Goal: Check status: Check status

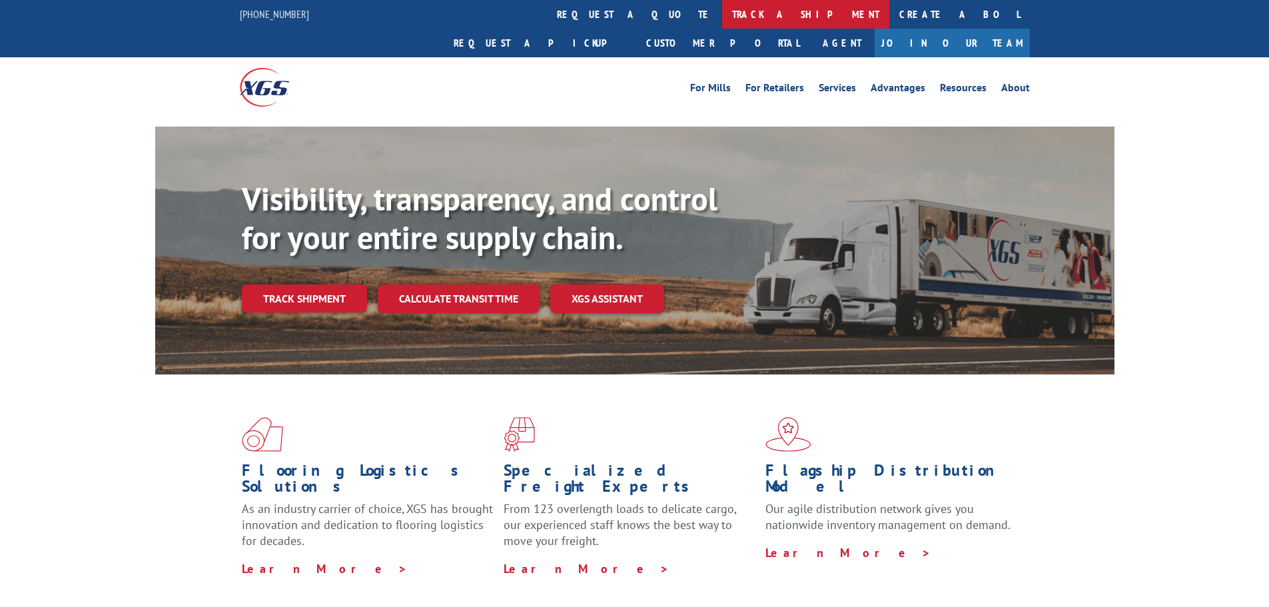
click at [722, 8] on link "track a shipment" at bounding box center [805, 14] width 167 height 29
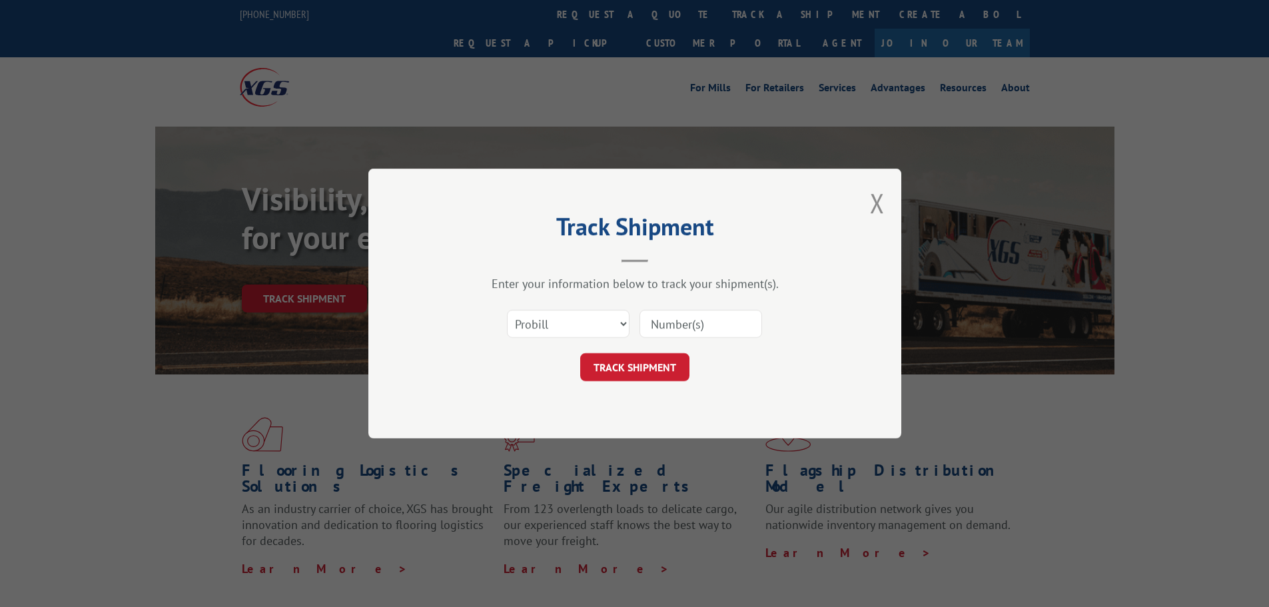
click at [692, 334] on input at bounding box center [701, 324] width 123 height 28
click at [686, 332] on input at bounding box center [701, 324] width 123 height 28
paste input "17565167"
type input "17565167"
click at [670, 370] on button "TRACK SHIPMENT" at bounding box center [634, 367] width 109 height 28
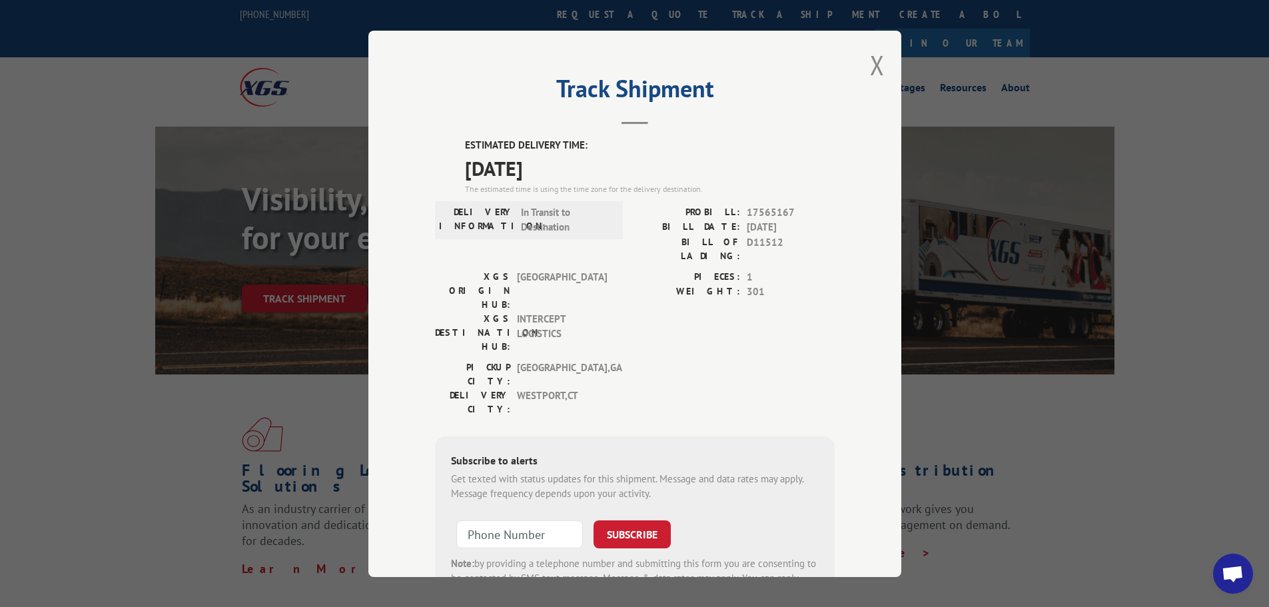
click at [764, 207] on span "17565167" at bounding box center [791, 212] width 88 height 15
copy span "17565167"
click at [757, 216] on span "17565167" at bounding box center [791, 212] width 88 height 15
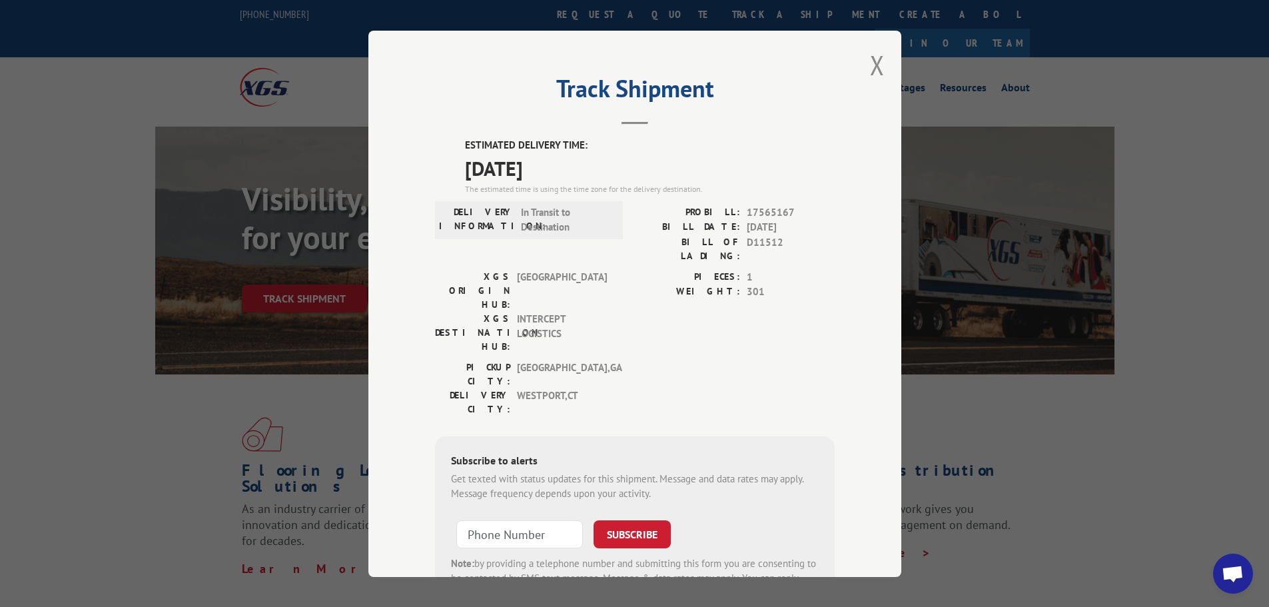
click at [891, 59] on div "Track Shipment ESTIMATED DELIVERY TIME: [DATE] The estimated time is using the …" at bounding box center [634, 304] width 533 height 546
click at [881, 61] on div "Track Shipment ESTIMATED DELIVERY TIME: [DATE] The estimated time is using the …" at bounding box center [634, 304] width 533 height 546
click at [873, 61] on button "Close modal" at bounding box center [877, 64] width 15 height 35
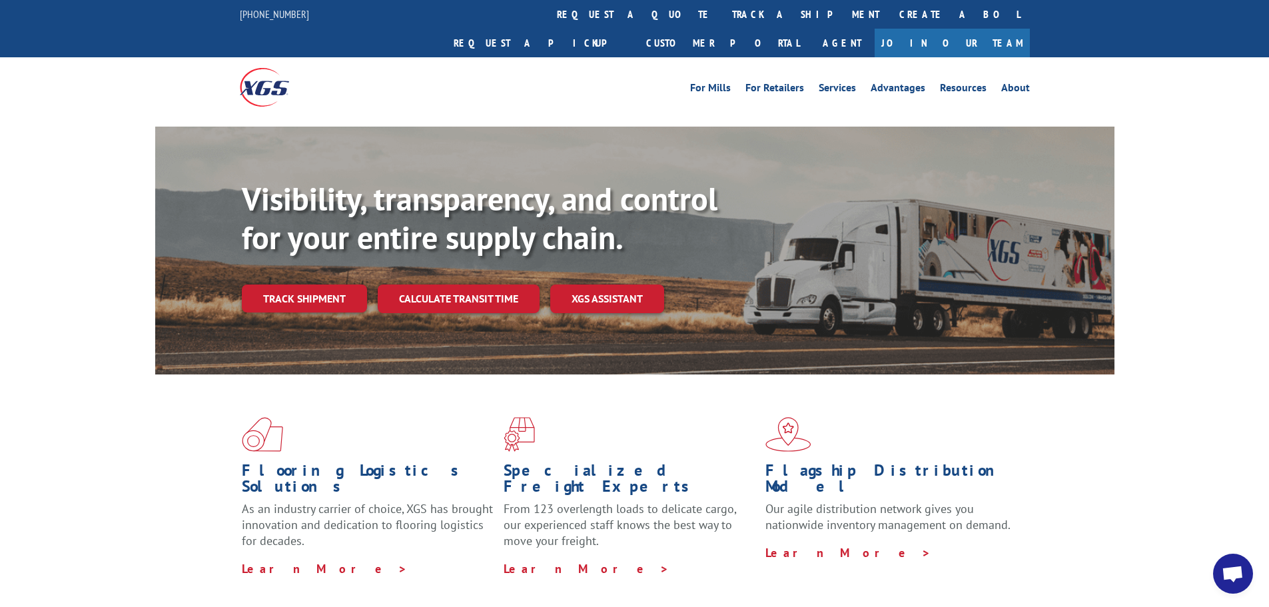
click at [722, 14] on link "track a shipment" at bounding box center [805, 14] width 167 height 29
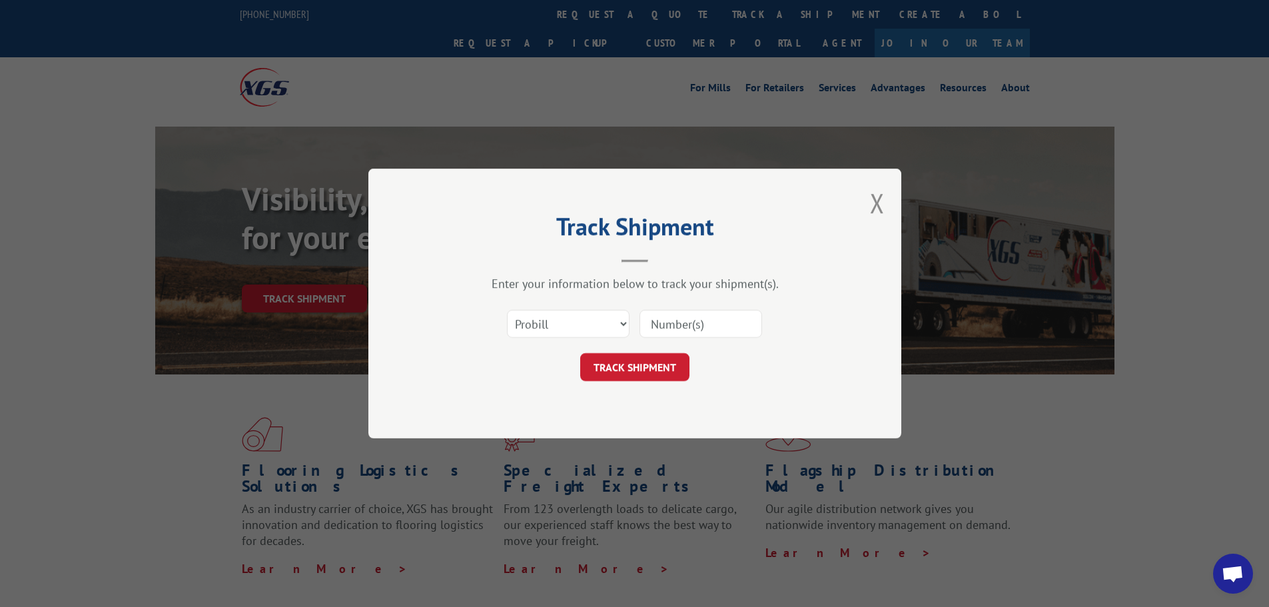
click at [672, 324] on input at bounding box center [701, 324] width 123 height 28
paste input "17565172"
type input "17565172"
click at [660, 371] on button "TRACK SHIPMENT" at bounding box center [634, 367] width 109 height 28
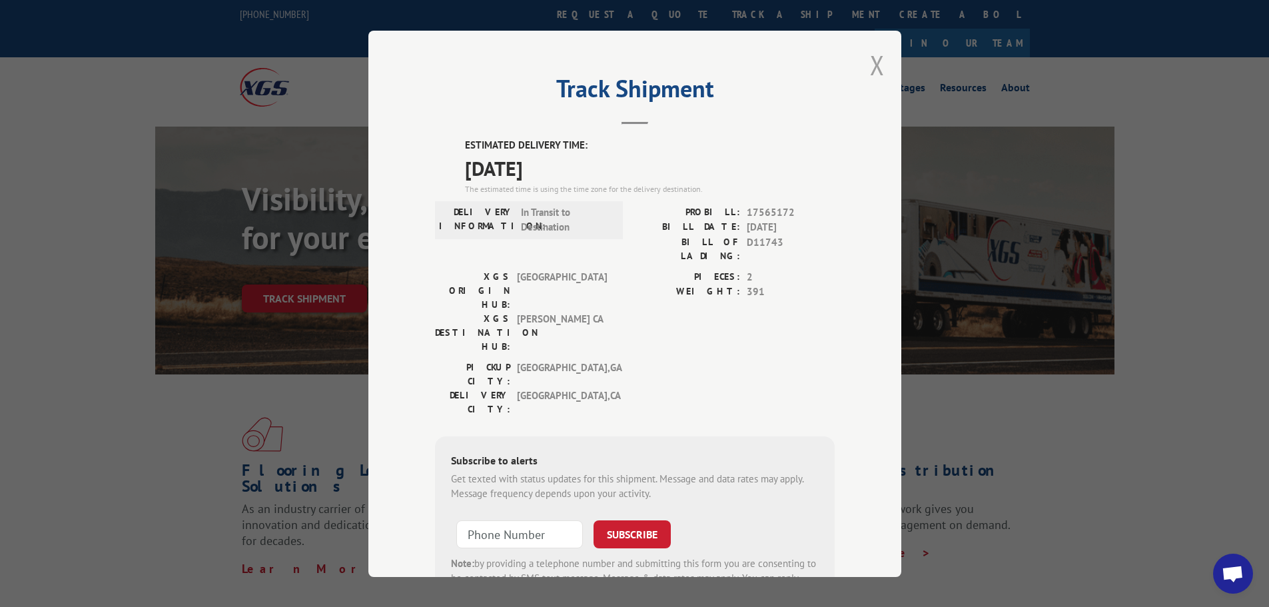
click at [870, 62] on button "Close modal" at bounding box center [877, 64] width 15 height 35
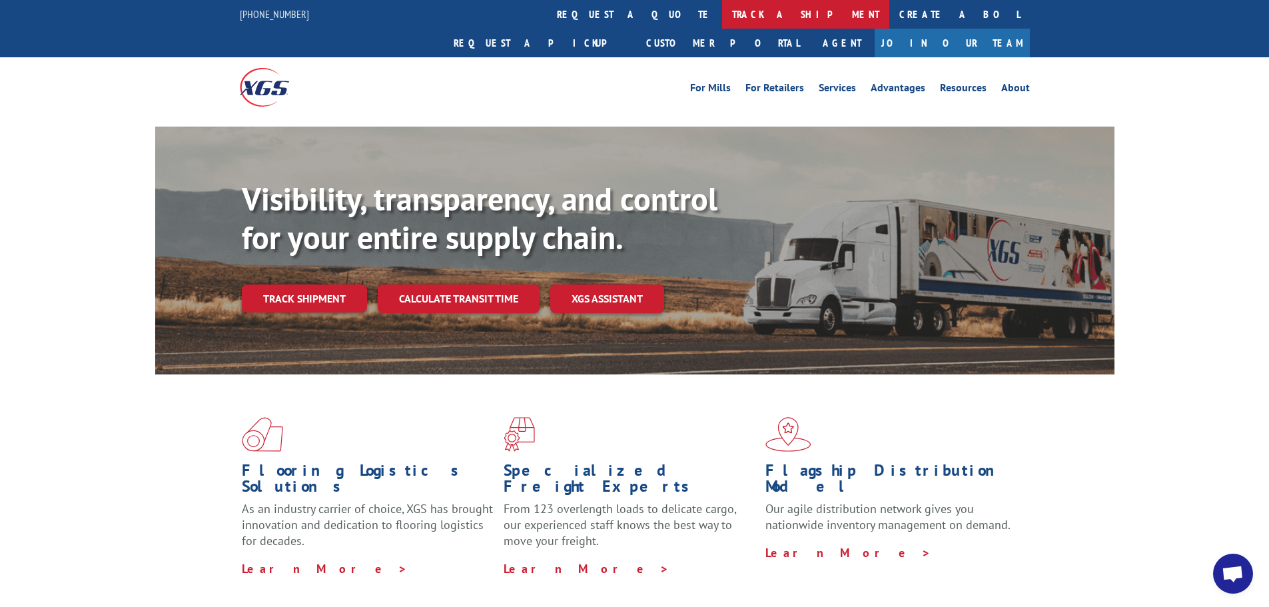
click at [722, 20] on link "track a shipment" at bounding box center [805, 14] width 167 height 29
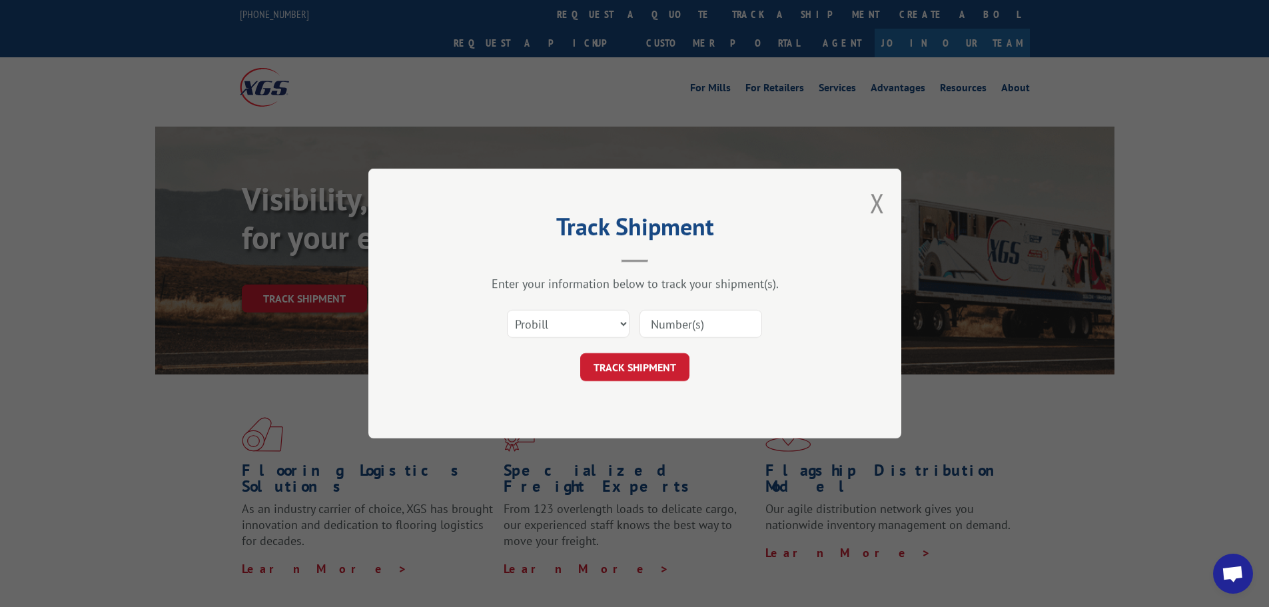
click at [691, 322] on input at bounding box center [701, 324] width 123 height 28
paste input "17590687"
type input "17590687"
click at [662, 366] on button "TRACK SHIPMENT" at bounding box center [634, 367] width 109 height 28
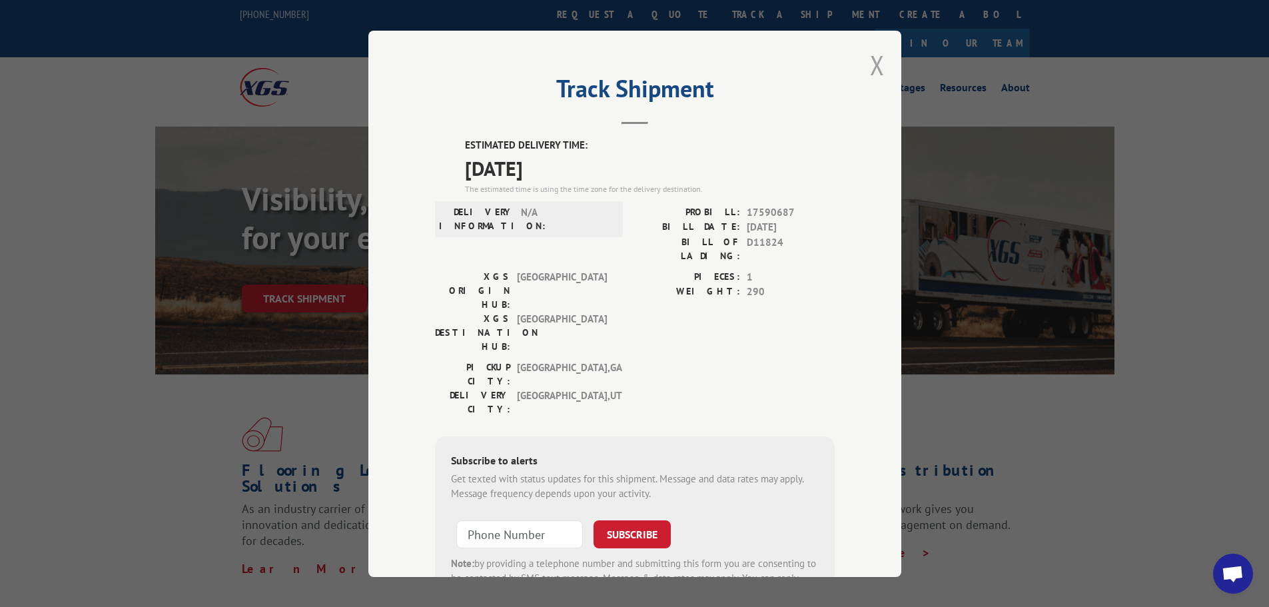
click at [870, 64] on button "Close modal" at bounding box center [877, 64] width 15 height 35
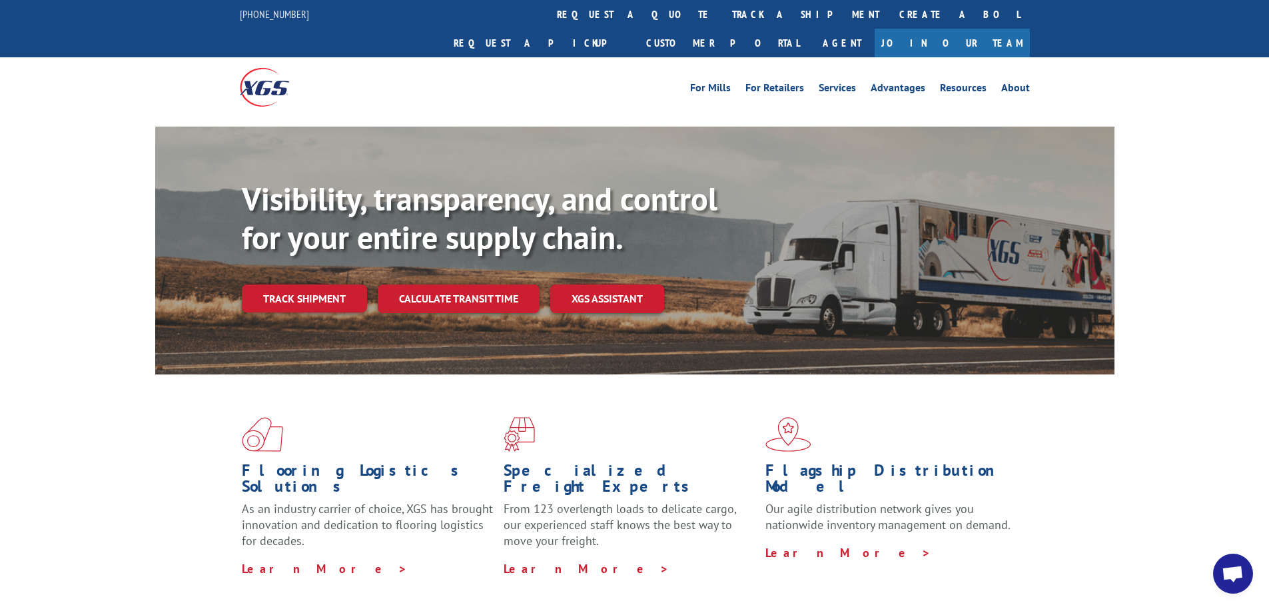
drag, startPoint x: 602, startPoint y: 19, endPoint x: 670, endPoint y: 101, distance: 107.0
click at [722, 19] on link "track a shipment" at bounding box center [805, 14] width 167 height 29
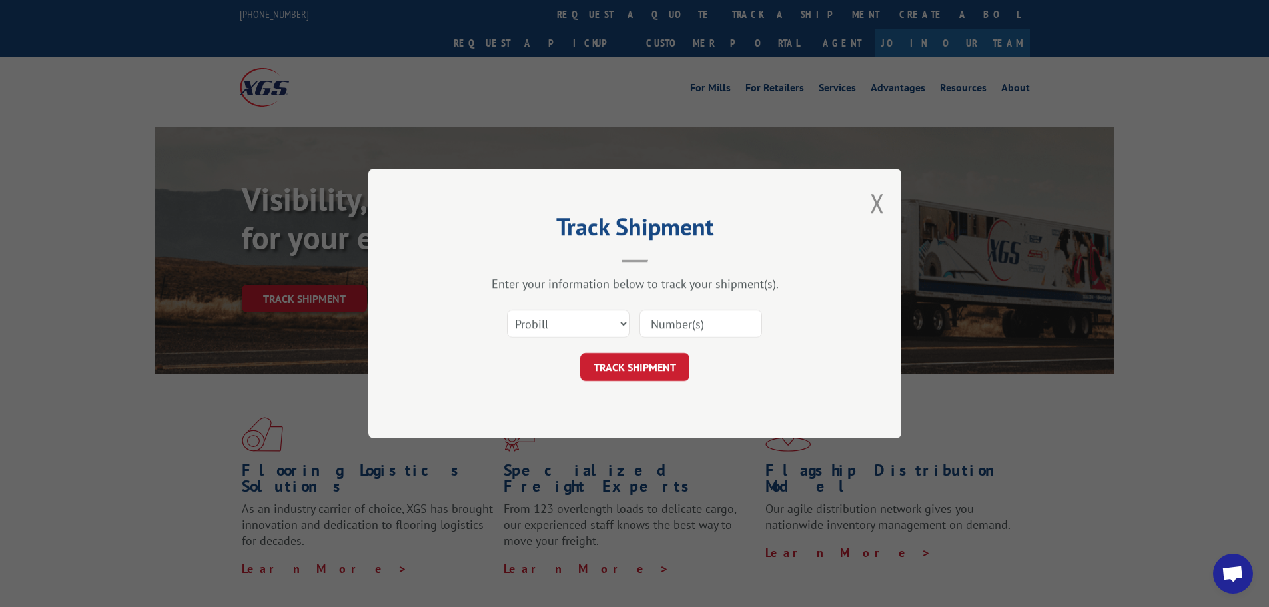
click at [707, 332] on input at bounding box center [701, 324] width 123 height 28
paste input "17590687"
type input "17590687"
click at [674, 368] on button "TRACK SHIPMENT" at bounding box center [634, 367] width 109 height 28
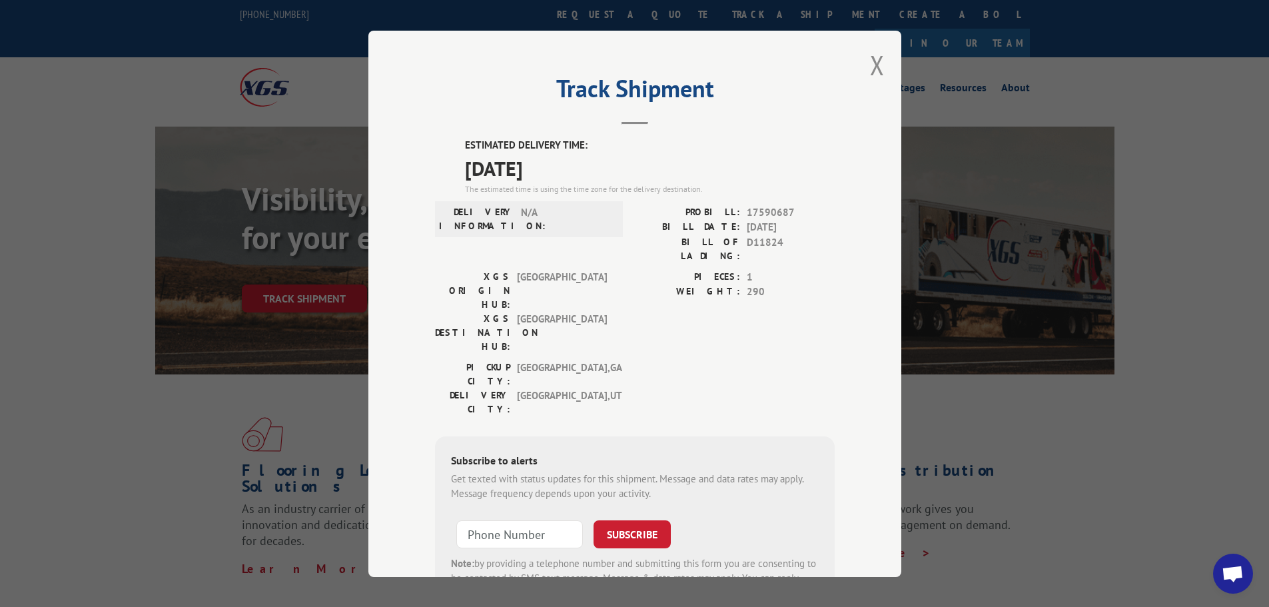
click at [881, 73] on div "Track Shipment ESTIMATED DELIVERY TIME: [DATE] The estimated time is using the …" at bounding box center [634, 304] width 533 height 546
click at [875, 71] on button "Close modal" at bounding box center [877, 64] width 15 height 35
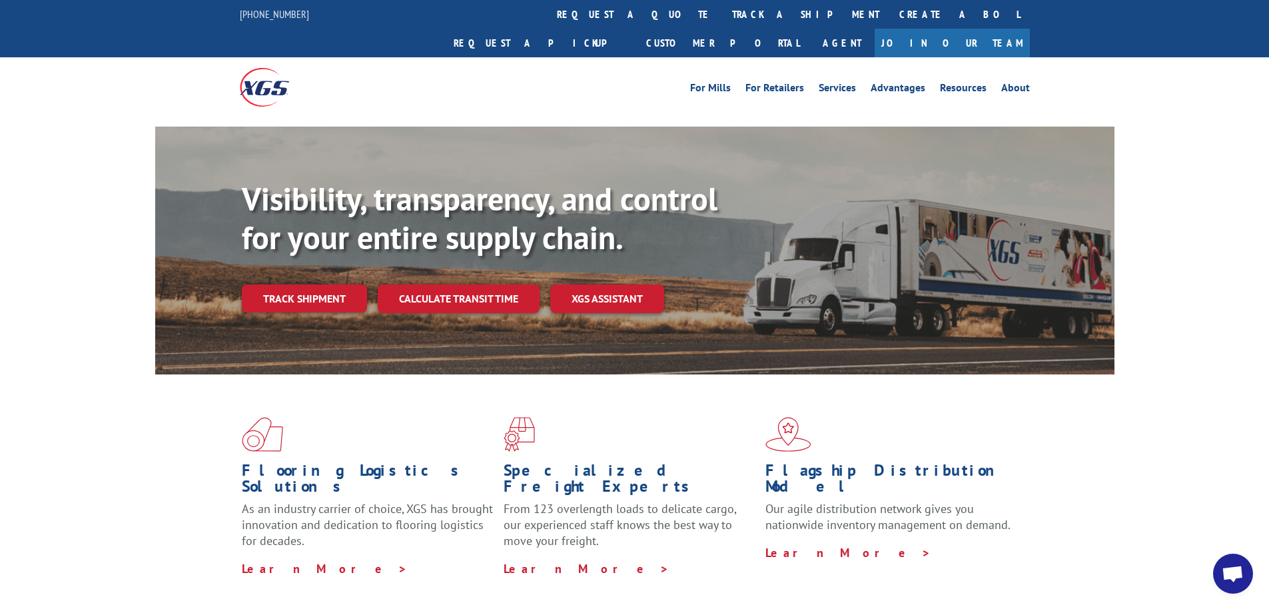
drag, startPoint x: 602, startPoint y: 7, endPoint x: 632, endPoint y: 35, distance: 41.0
click at [722, 7] on link "track a shipment" at bounding box center [805, 14] width 167 height 29
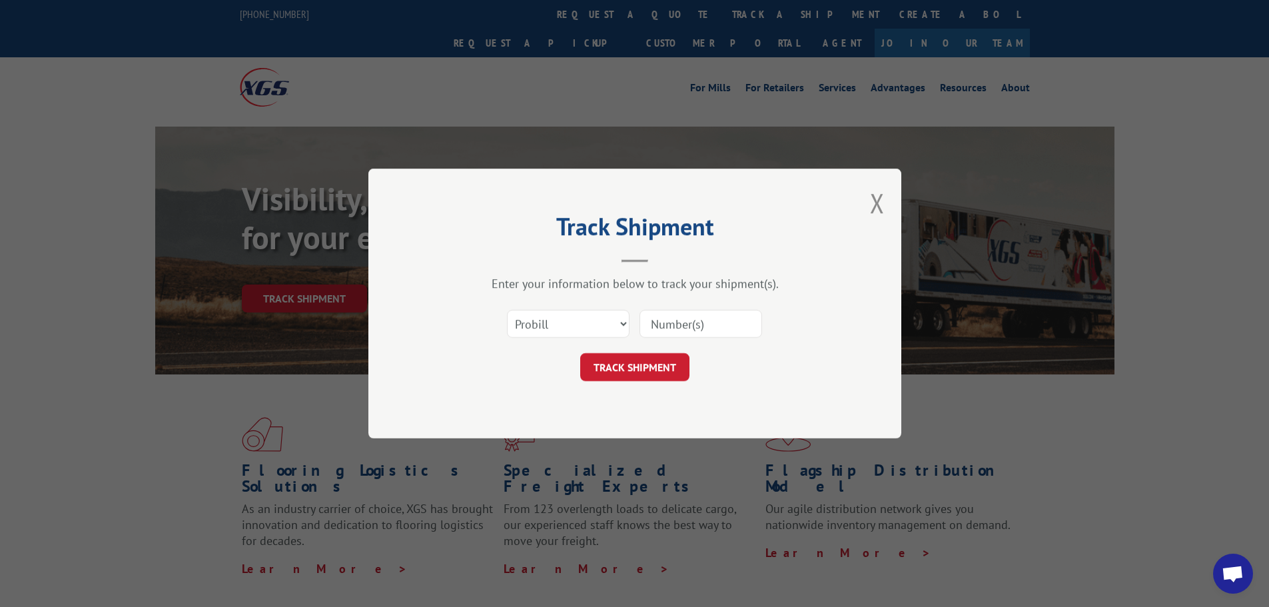
drag, startPoint x: 750, startPoint y: 319, endPoint x: 731, endPoint y: 335, distance: 24.6
click at [748, 319] on input at bounding box center [701, 324] width 123 height 28
paste input "17590711"
type input "17590711"
click at [675, 367] on button "TRACK SHIPMENT" at bounding box center [634, 367] width 109 height 28
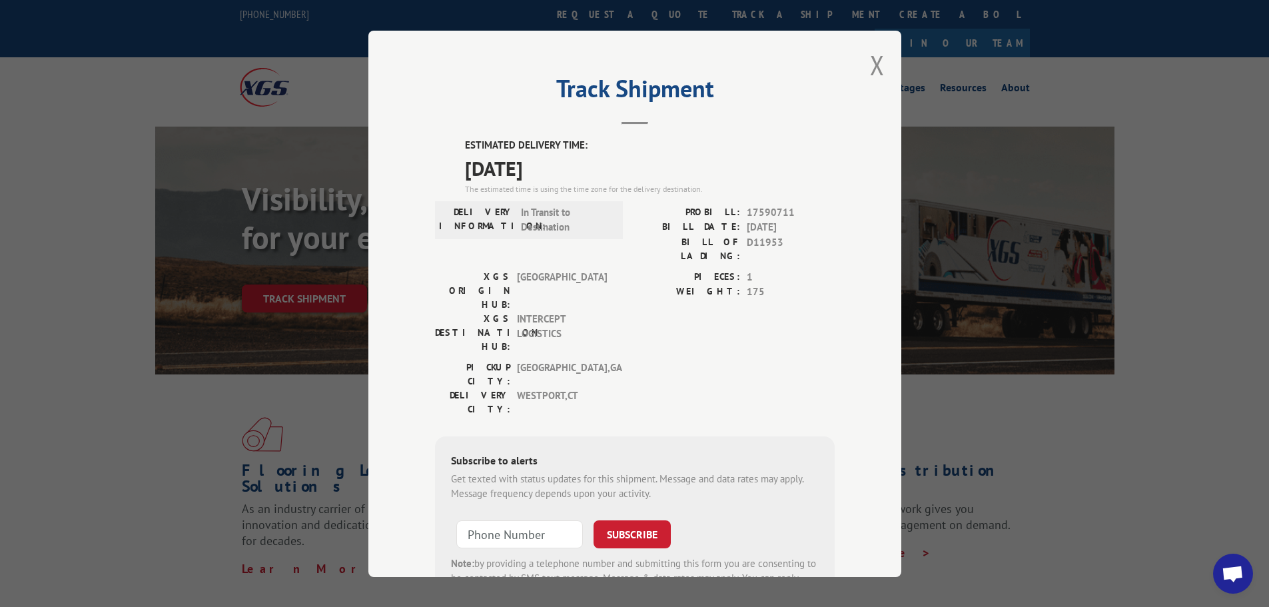
click at [870, 69] on button "Close modal" at bounding box center [877, 64] width 15 height 35
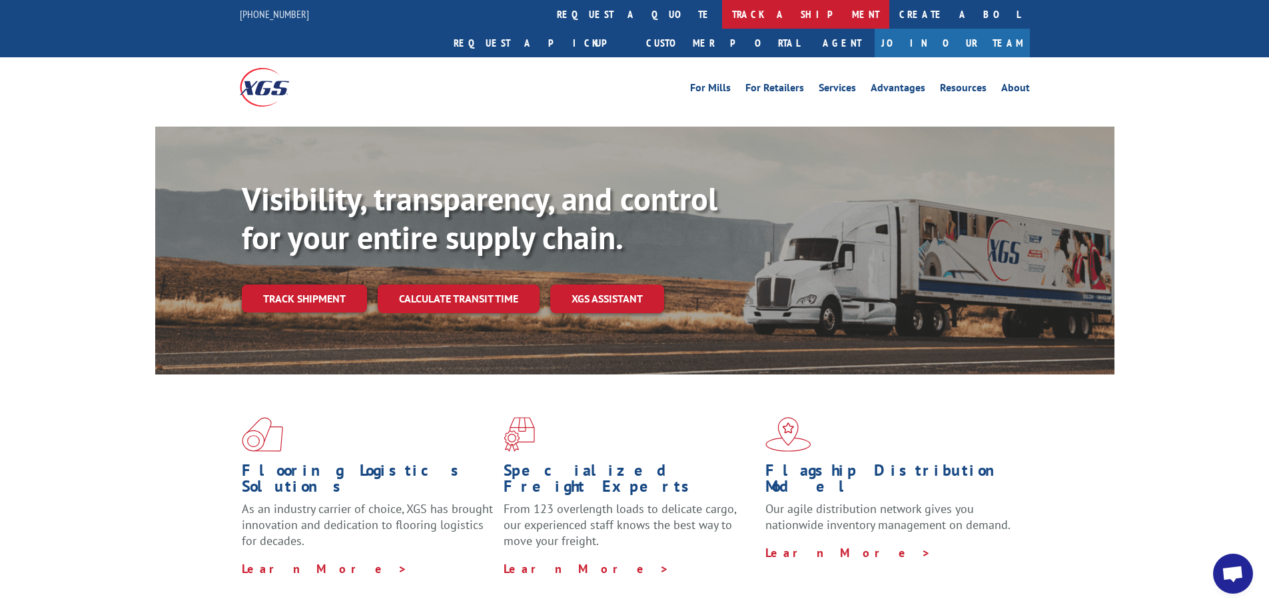
click at [722, 7] on link "track a shipment" at bounding box center [805, 14] width 167 height 29
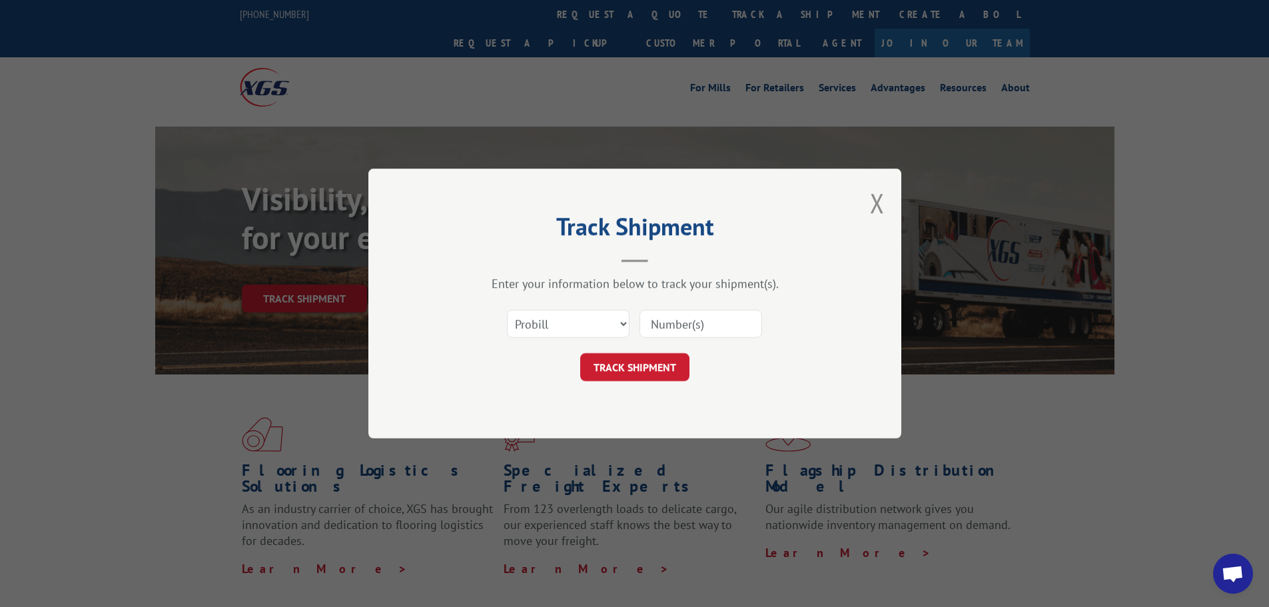
drag, startPoint x: 678, startPoint y: 324, endPoint x: 674, endPoint y: 341, distance: 17.1
click at [678, 324] on input at bounding box center [701, 324] width 123 height 28
paste input "17590729"
type input "17590729"
click at [660, 372] on button "TRACK SHIPMENT" at bounding box center [634, 367] width 109 height 28
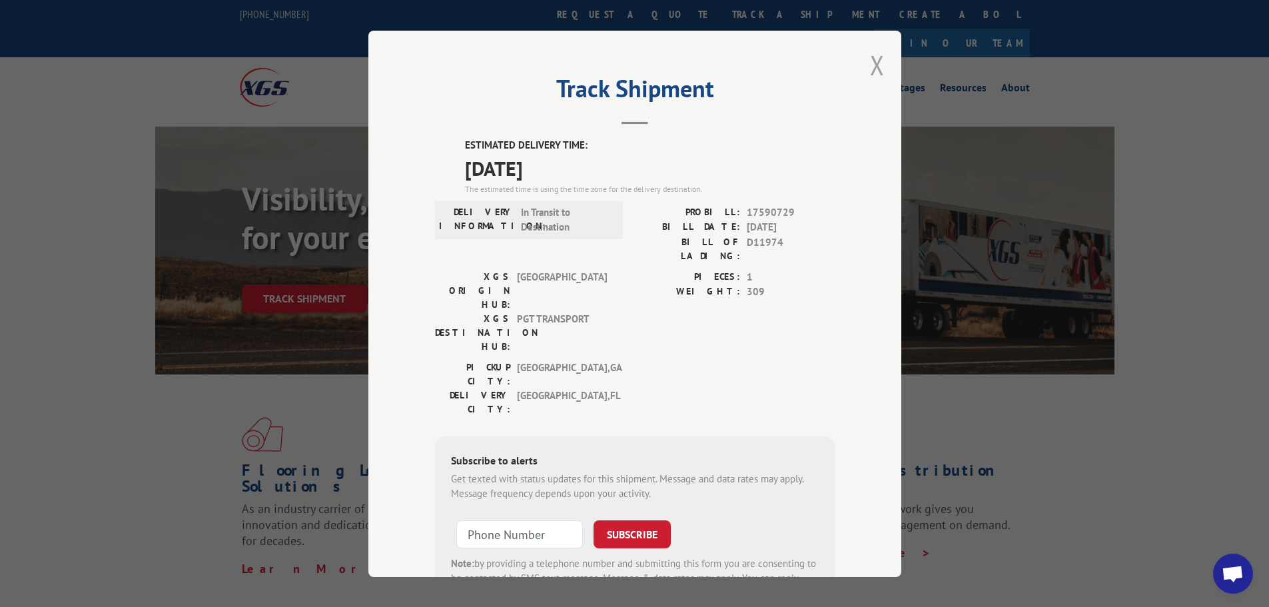
drag, startPoint x: 872, startPoint y: 64, endPoint x: 650, endPoint y: 42, distance: 223.6
click at [872, 64] on button "Close modal" at bounding box center [877, 64] width 15 height 35
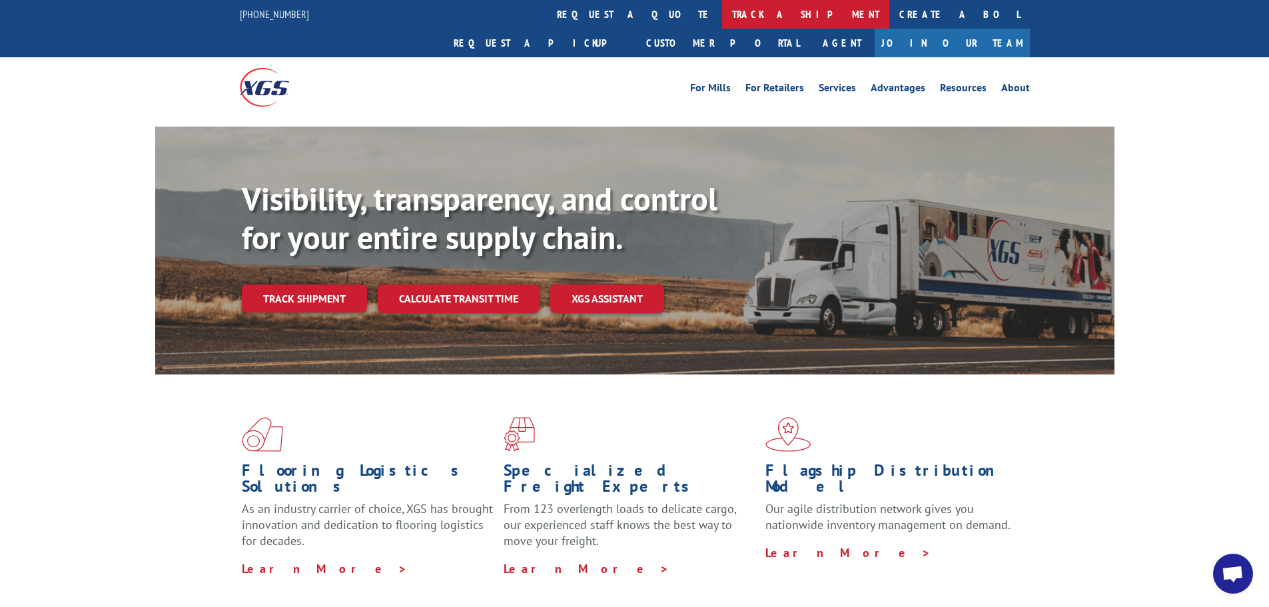
click at [722, 14] on link "track a shipment" at bounding box center [805, 14] width 167 height 29
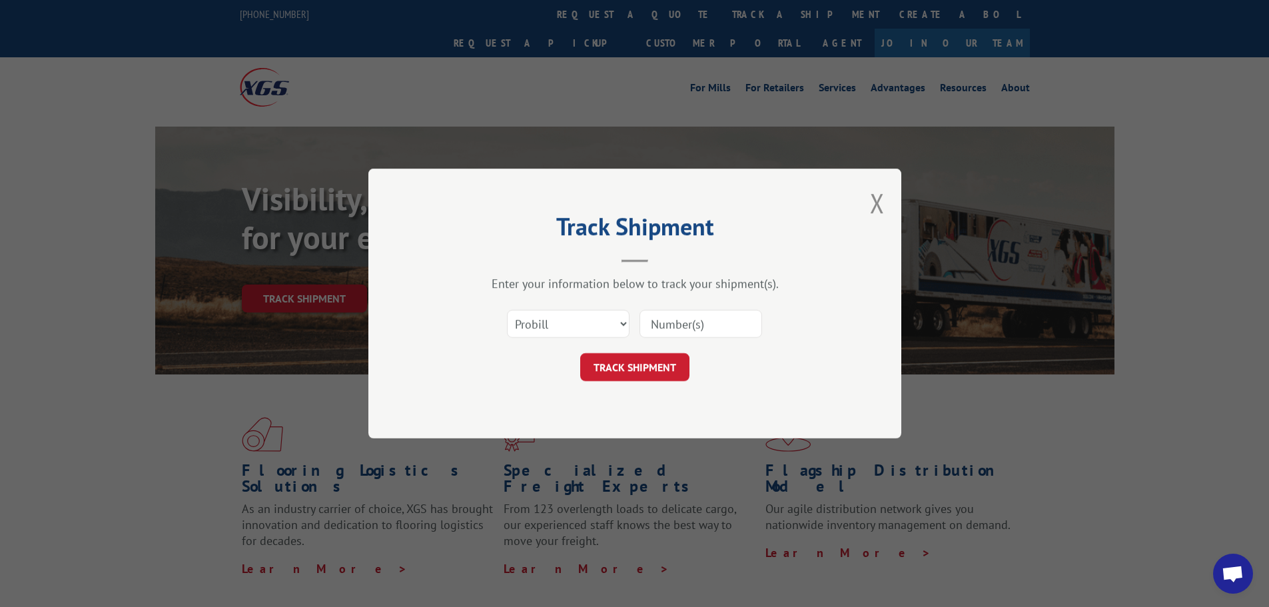
click at [679, 328] on input at bounding box center [701, 324] width 123 height 28
paste input "17590744"
type input "17590744"
click at [671, 371] on button "TRACK SHIPMENT" at bounding box center [634, 367] width 109 height 28
